Goal: Information Seeking & Learning: Learn about a topic

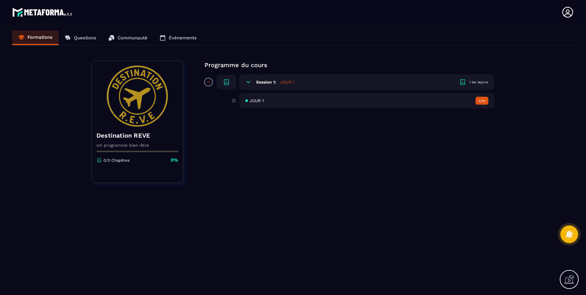
click at [480, 100] on button "Lire" at bounding box center [482, 101] width 13 height 8
click at [479, 84] on div "1 les leçons" at bounding box center [479, 82] width 19 height 5
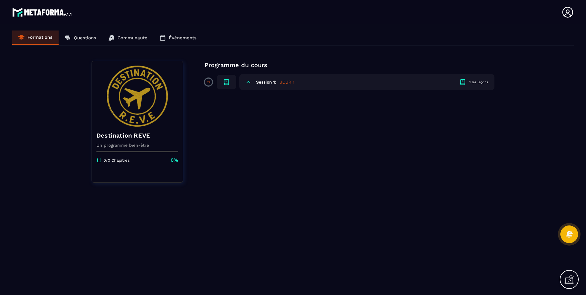
click at [479, 84] on div "1 les leçons" at bounding box center [479, 82] width 19 height 5
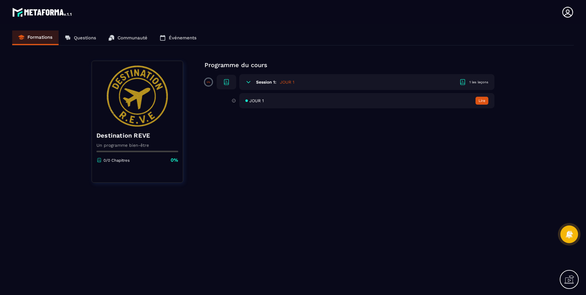
click at [270, 82] on h6 "Session 1:" at bounding box center [266, 82] width 20 height 5
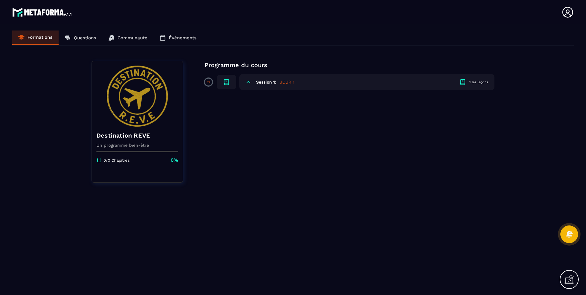
click at [228, 80] on icon at bounding box center [226, 81] width 7 height 7
click at [222, 85] on div at bounding box center [227, 82] width 20 height 15
click at [203, 83] on div "Destination REVE Un programme bien-être 0/0 Chapitres 0% Programme du cours 0% …" at bounding box center [293, 122] width 403 height 122
click at [300, 76] on div "Session 1: JOUR 1 1 les leçons" at bounding box center [366, 82] width 255 height 16
